Goal: Check status: Check status

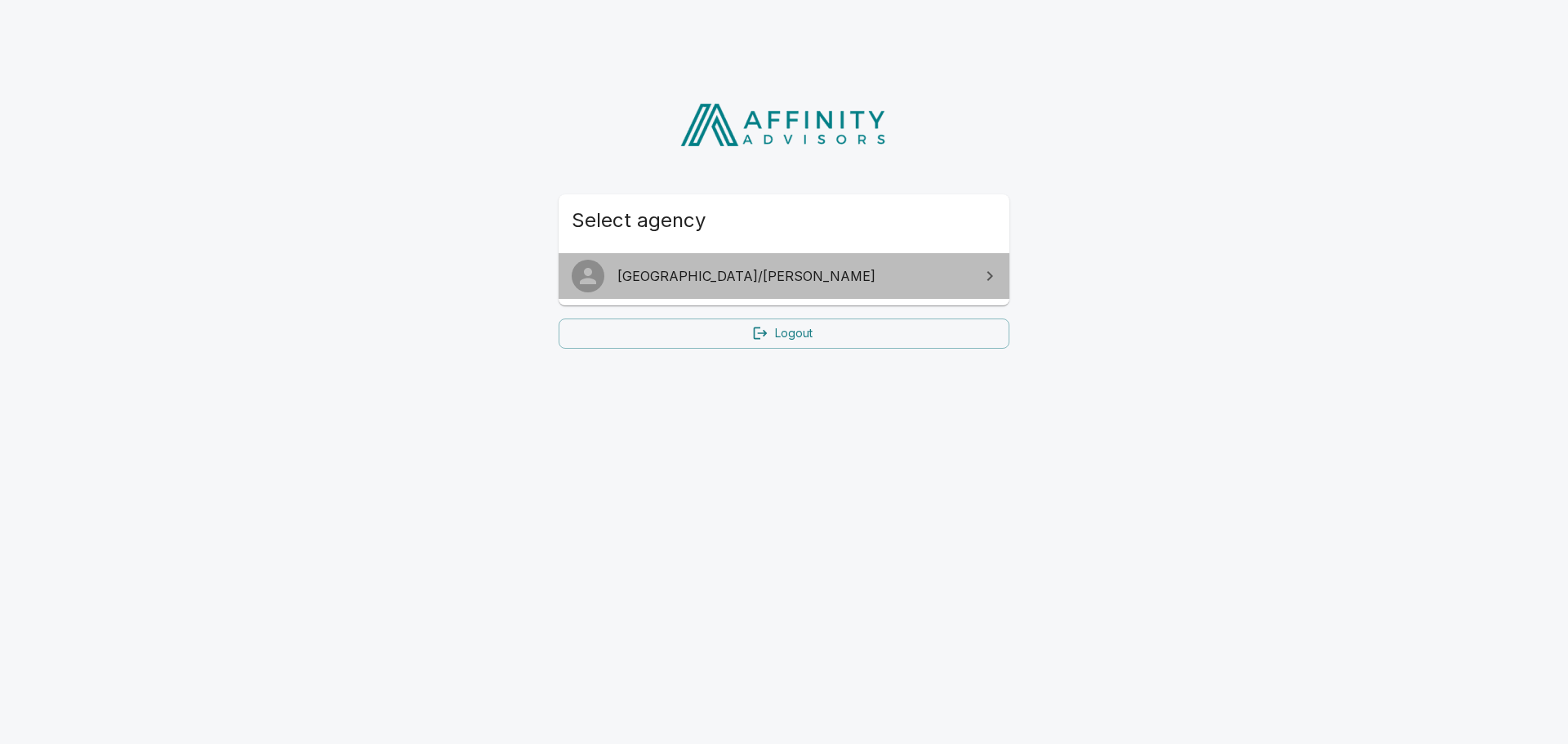
click at [658, 283] on span "[GEOGRAPHIC_DATA]/[PERSON_NAME]" at bounding box center [794, 276] width 353 height 20
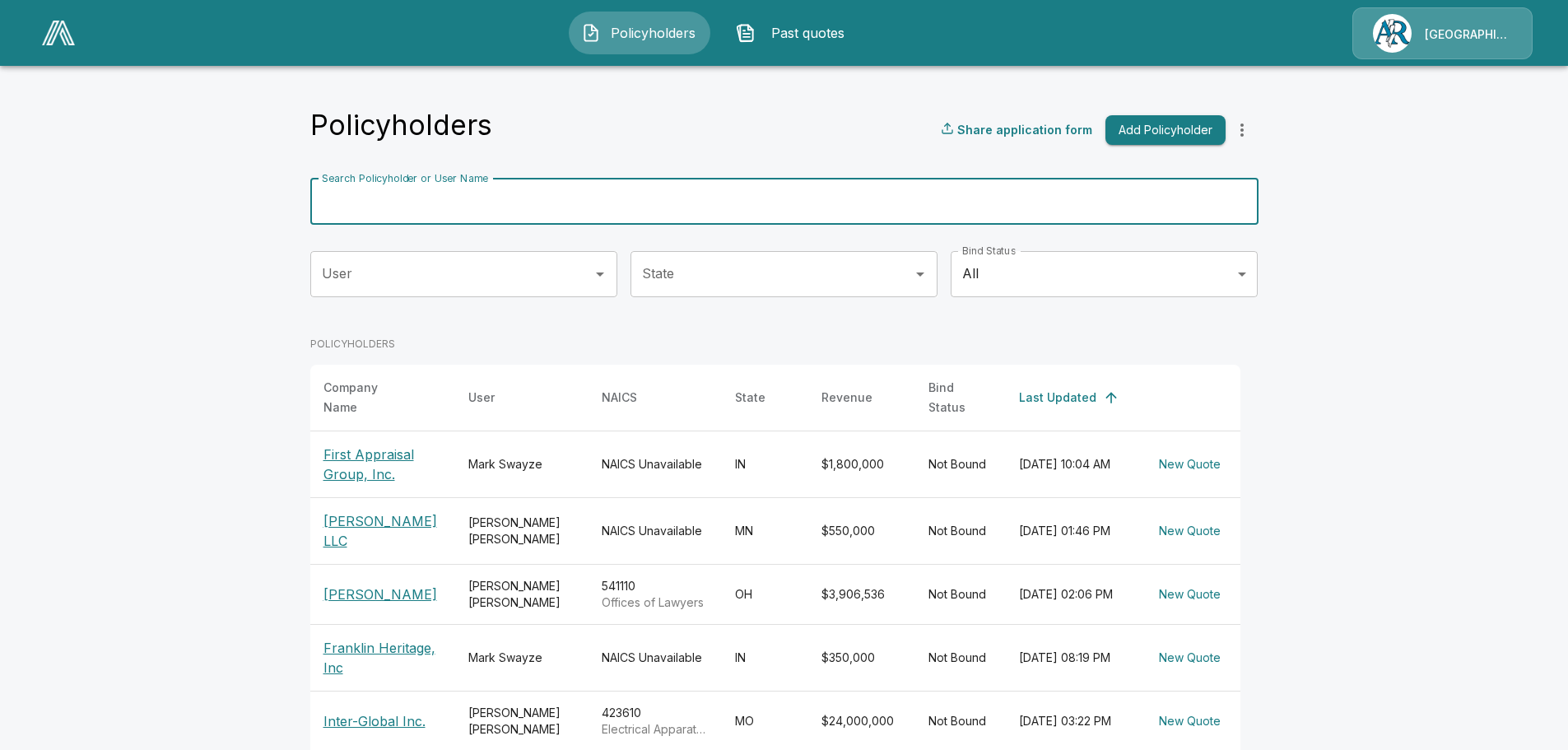
click at [504, 208] on input "Search Policyholder or User Name" at bounding box center [774, 201] width 930 height 46
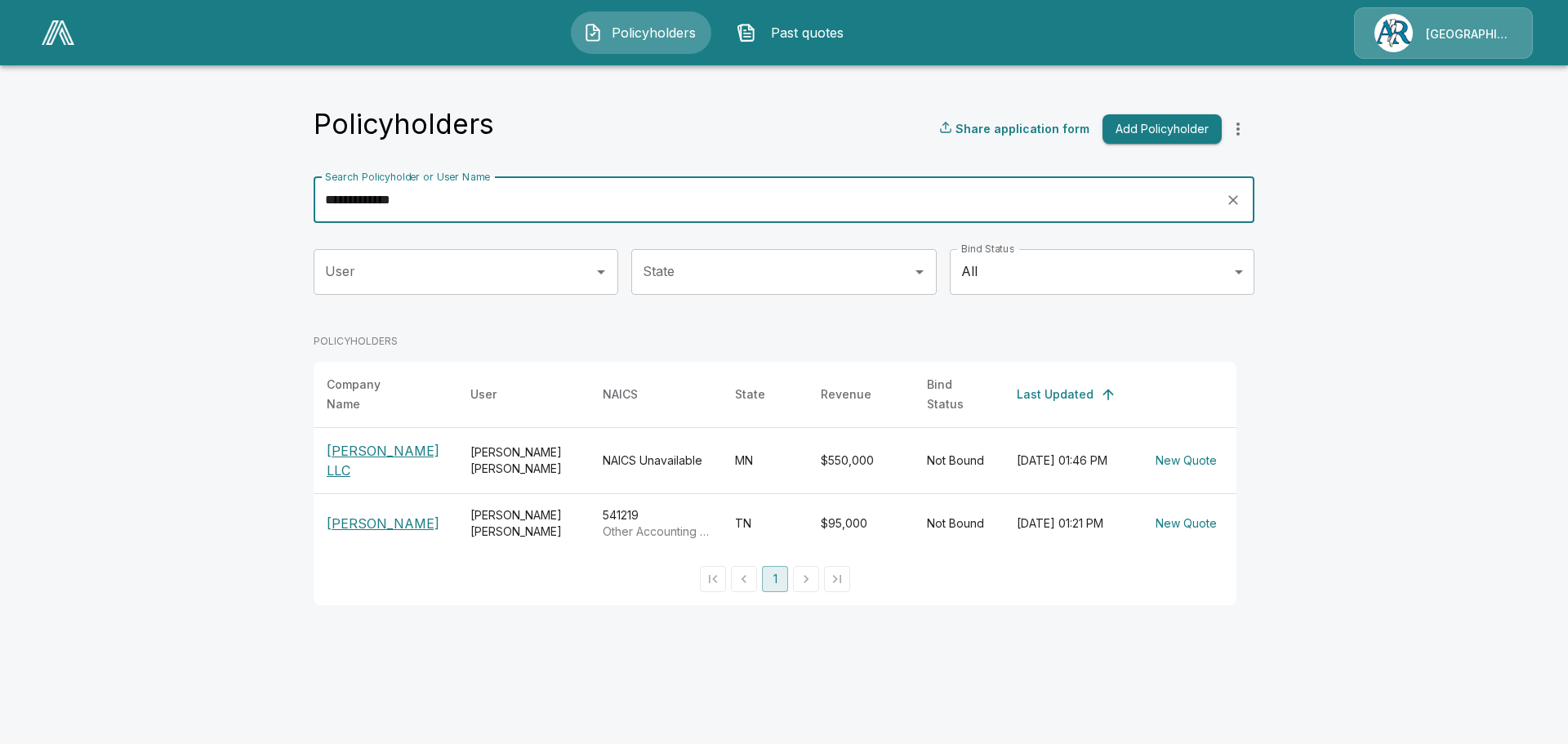
type input "**********"
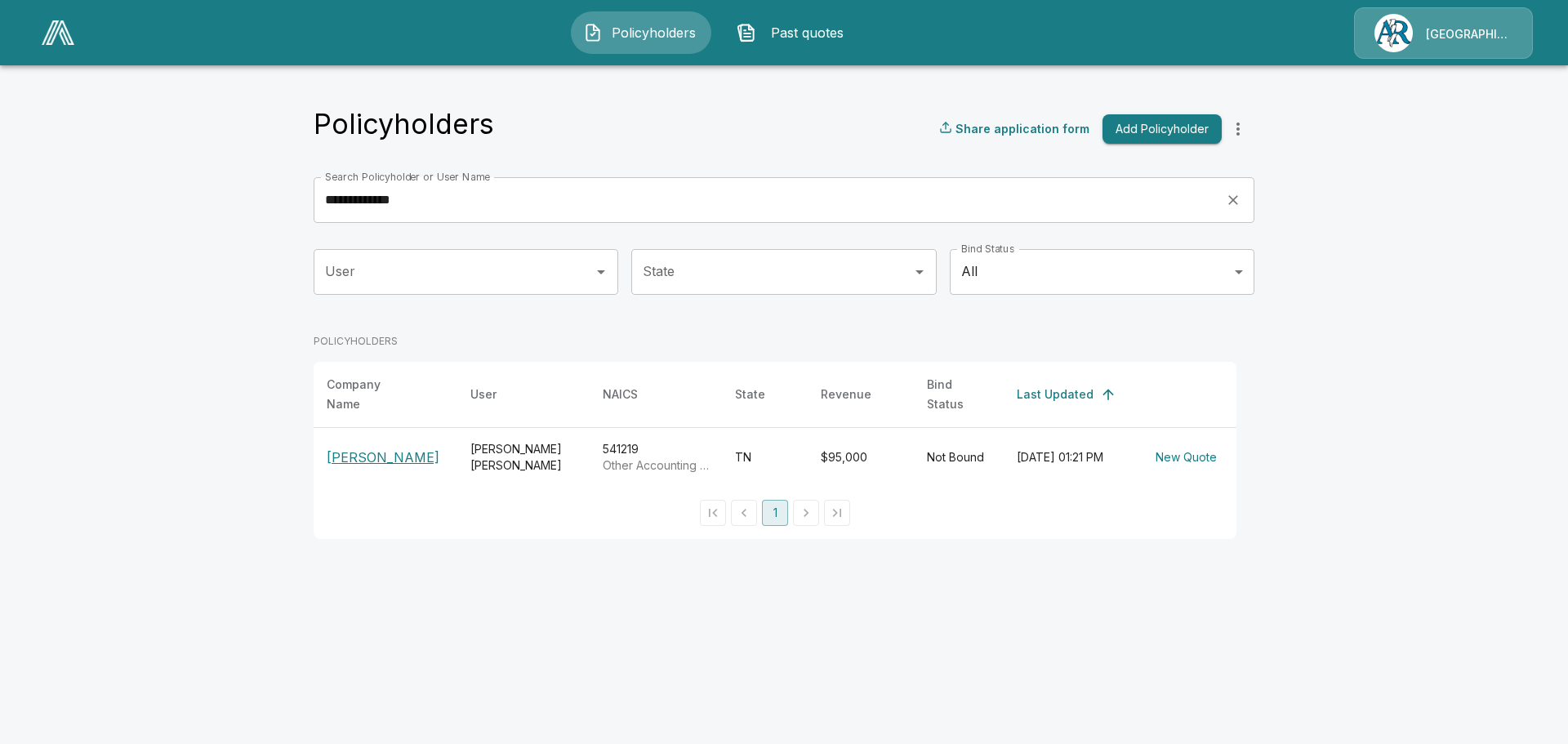
click at [381, 450] on p "Carrie Graves" at bounding box center [385, 457] width 118 height 20
click at [401, 453] on p "[PERSON_NAME]" at bounding box center [385, 457] width 118 height 20
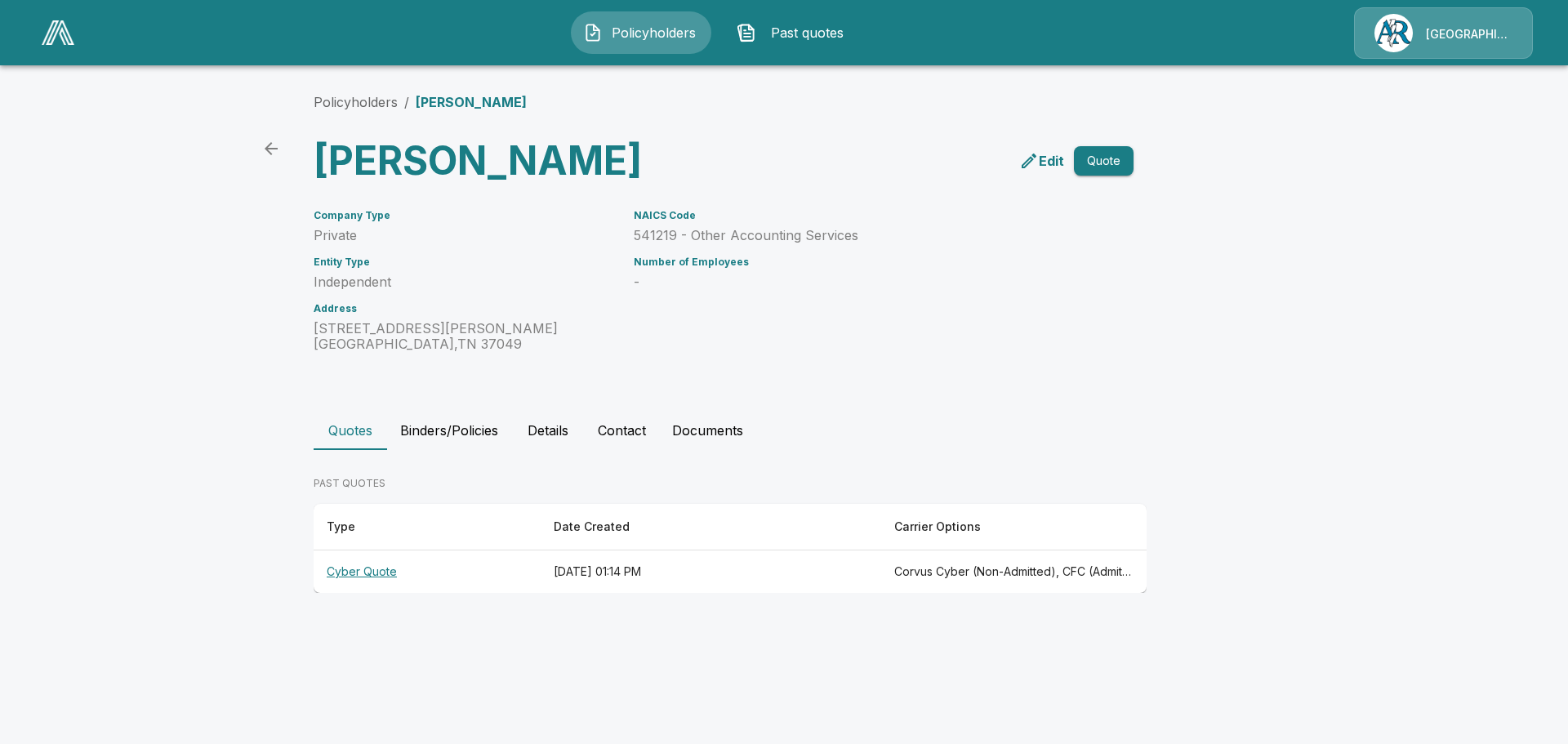
click at [369, 569] on th "Cyber Quote" at bounding box center [426, 572] width 227 height 44
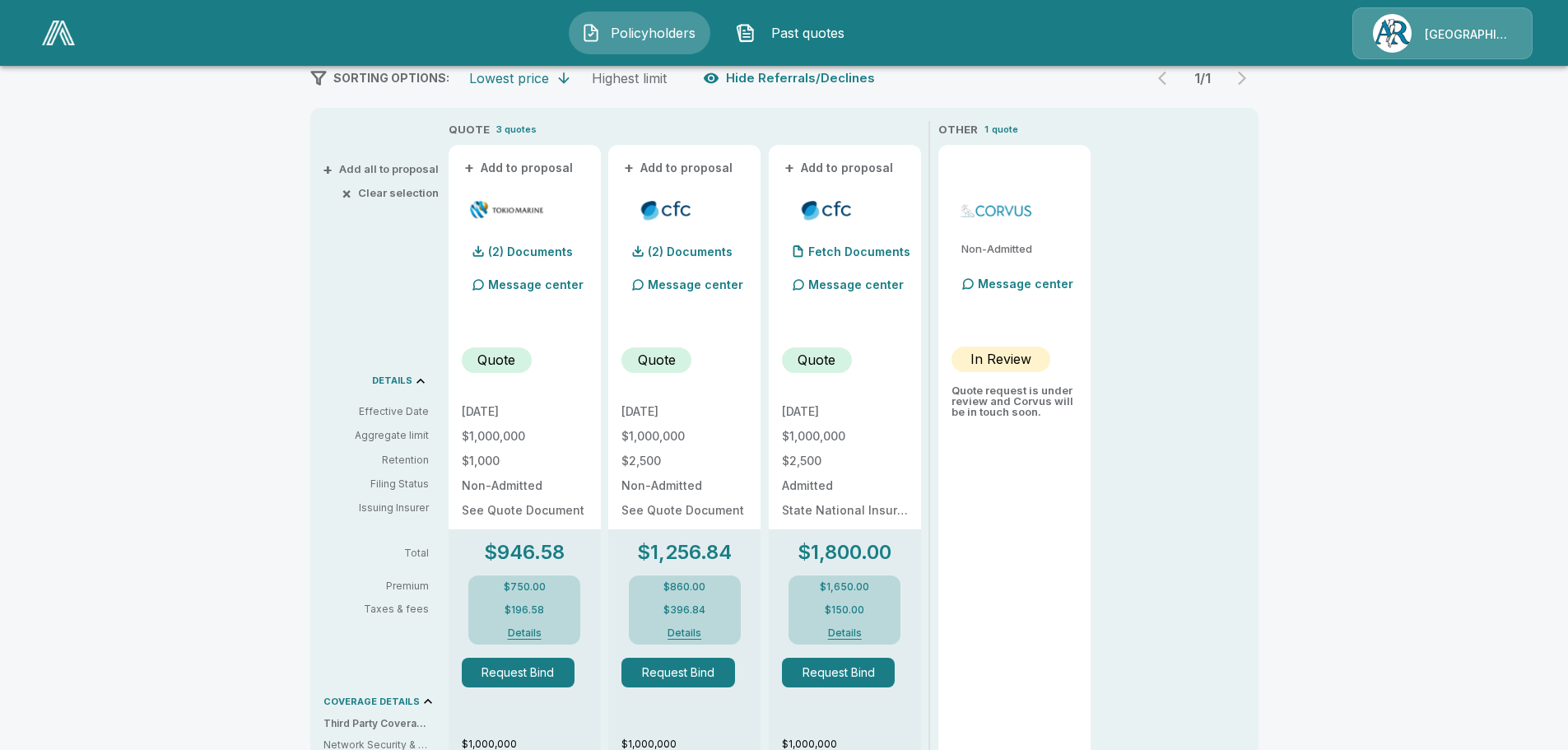
scroll to position [328, 0]
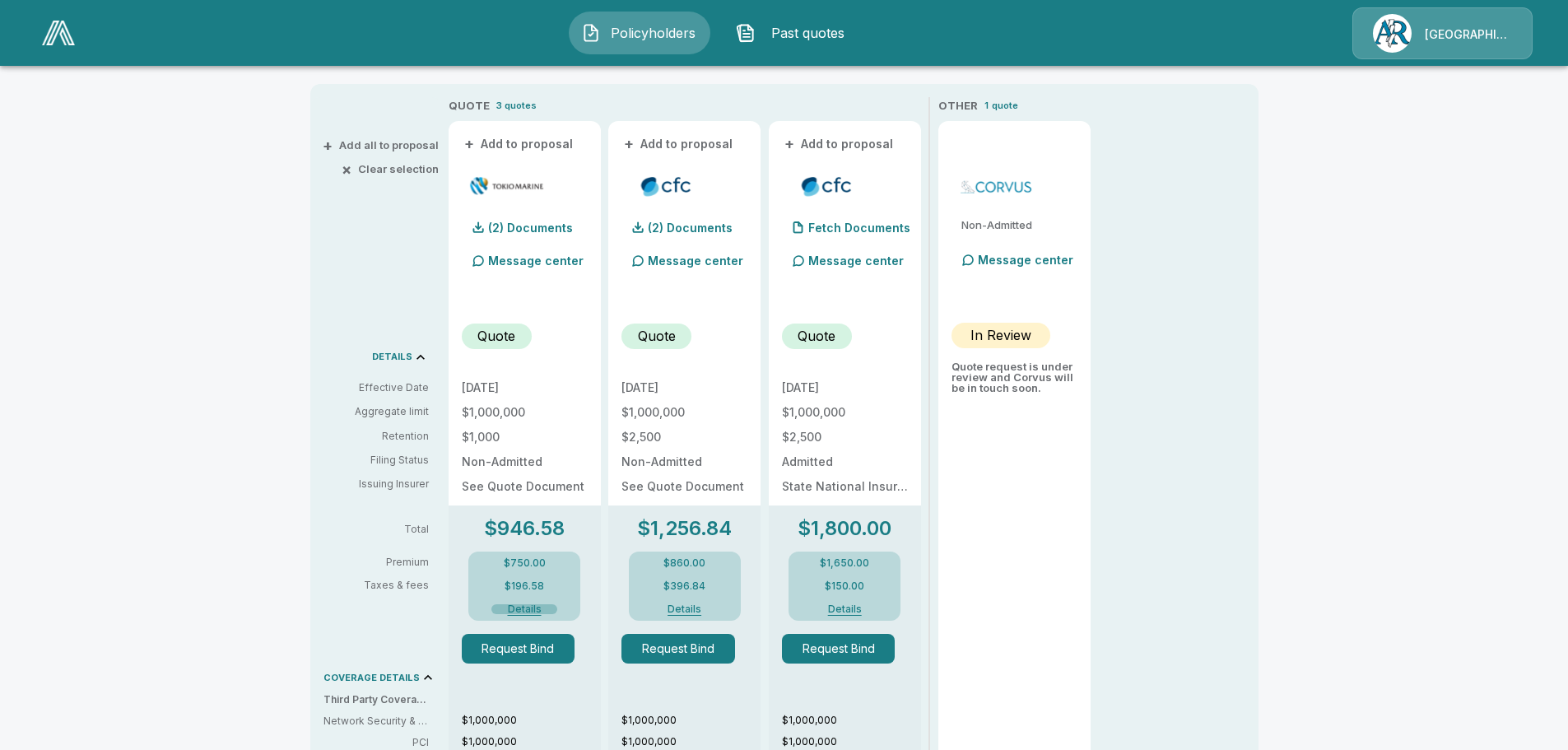
click at [531, 608] on button "Details" at bounding box center [523, 609] width 66 height 10
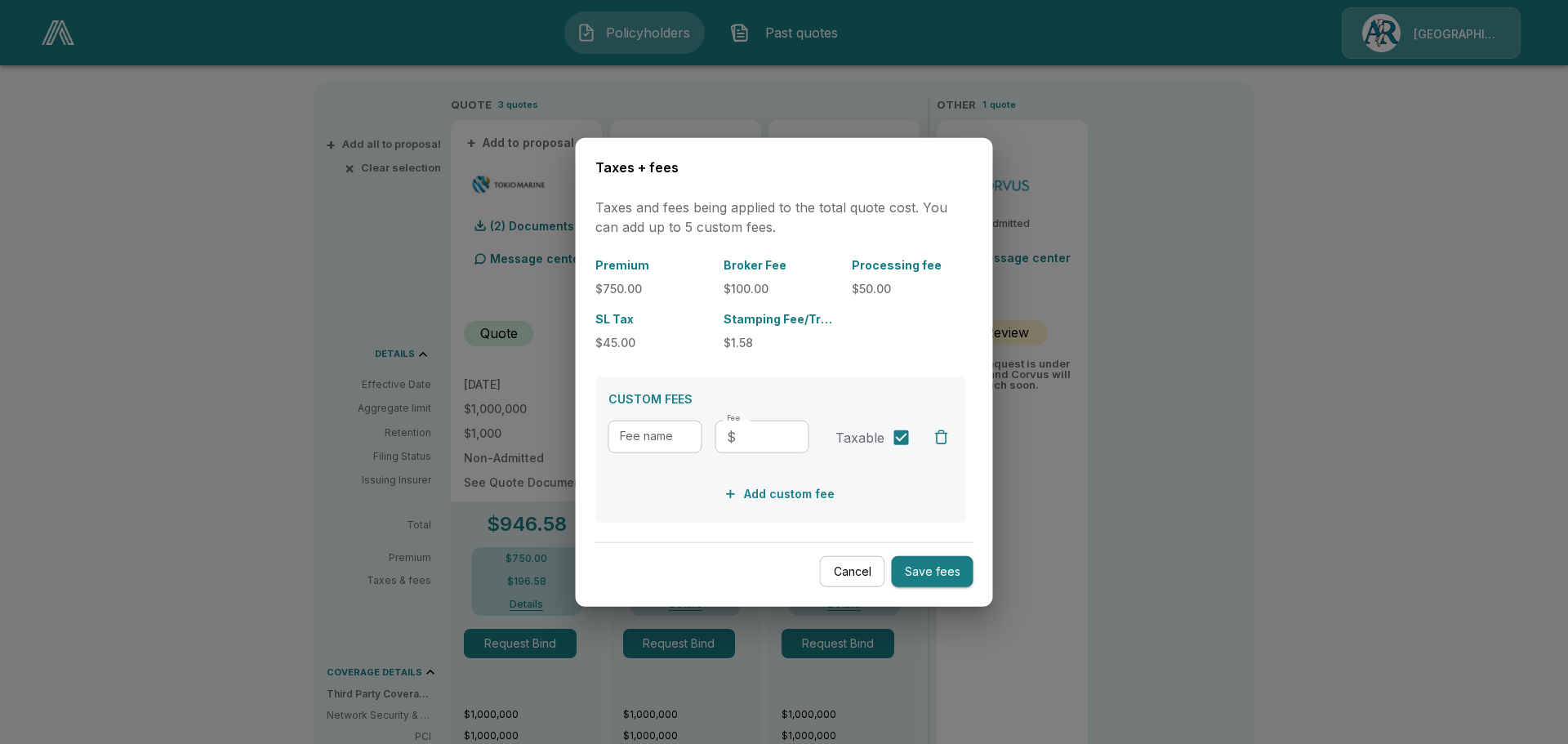
click at [1122, 316] on div at bounding box center [784, 372] width 1568 height 744
